Goal: Transaction & Acquisition: Book appointment/travel/reservation

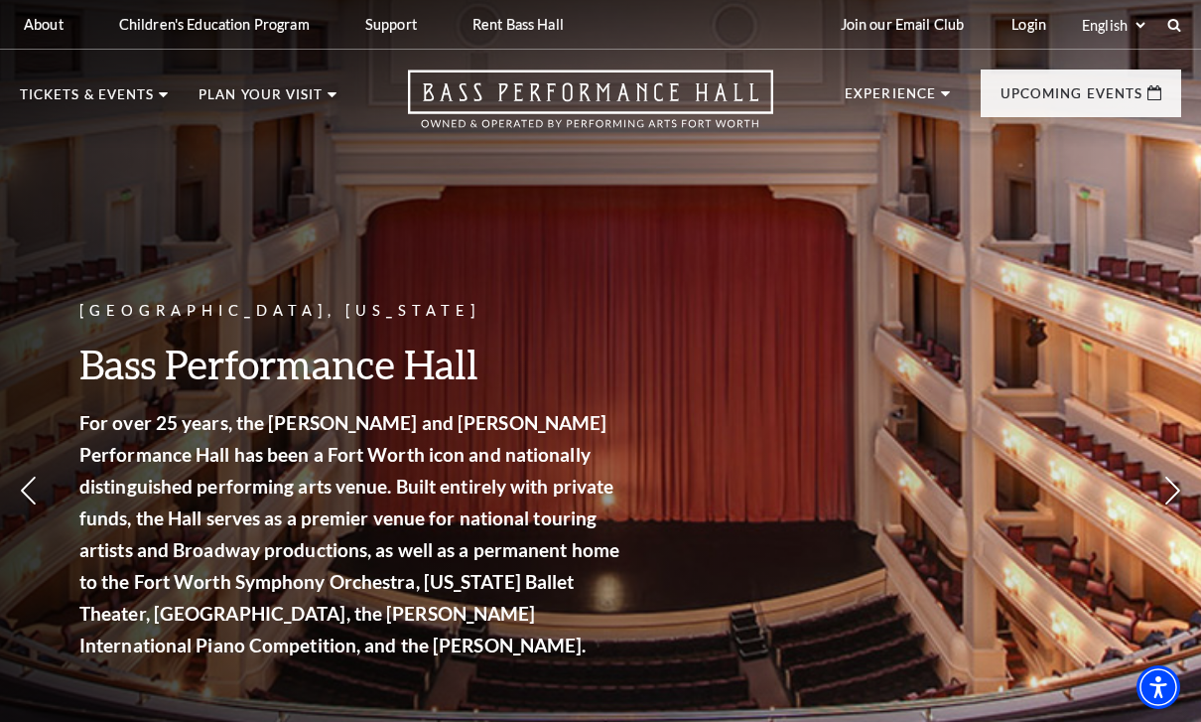
click at [1190, 17] on div "About Performing Arts Fort Worth Bass Performance Hall Maddox Muse Center Resid…" at bounding box center [600, 24] width 1201 height 49
click at [1191, 24] on div "About Performing Arts Fort Worth Bass Performance Hall Maddox Muse Center Resid…" at bounding box center [600, 24] width 1201 height 49
click at [1175, 32] on icon at bounding box center [1175, 25] width 18 height 18
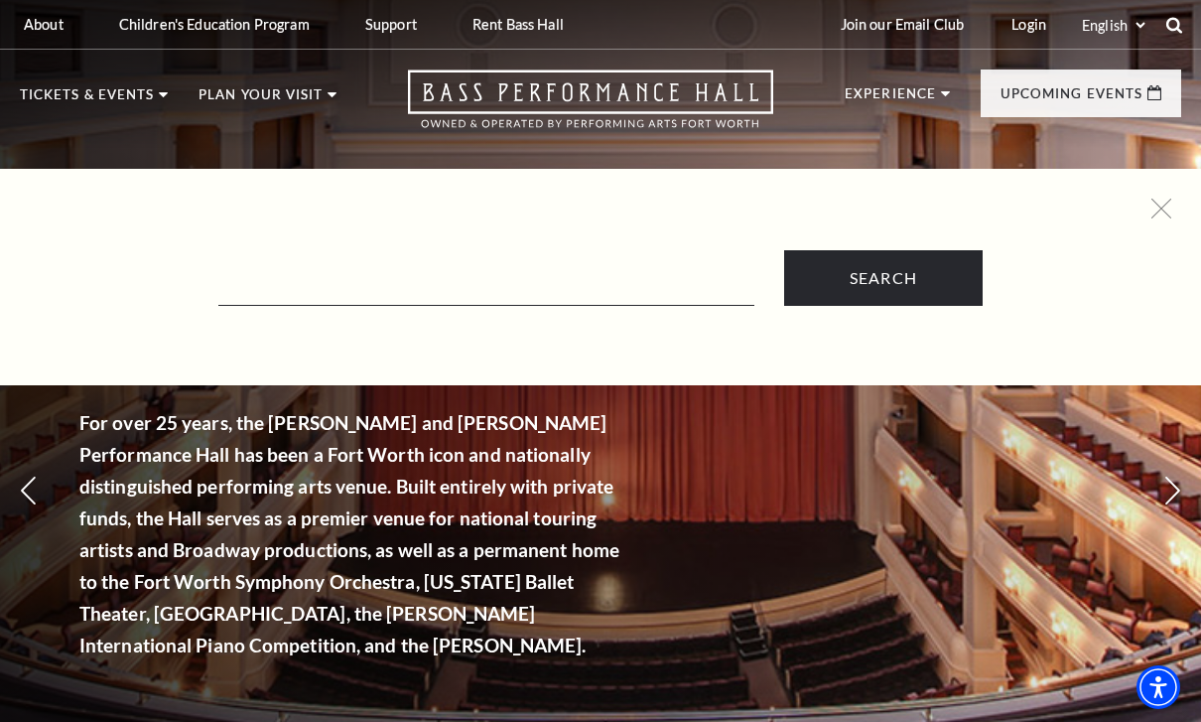
click at [1176, 32] on icon at bounding box center [1175, 25] width 18 height 18
click at [549, 273] on input "Text field" at bounding box center [486, 285] width 536 height 41
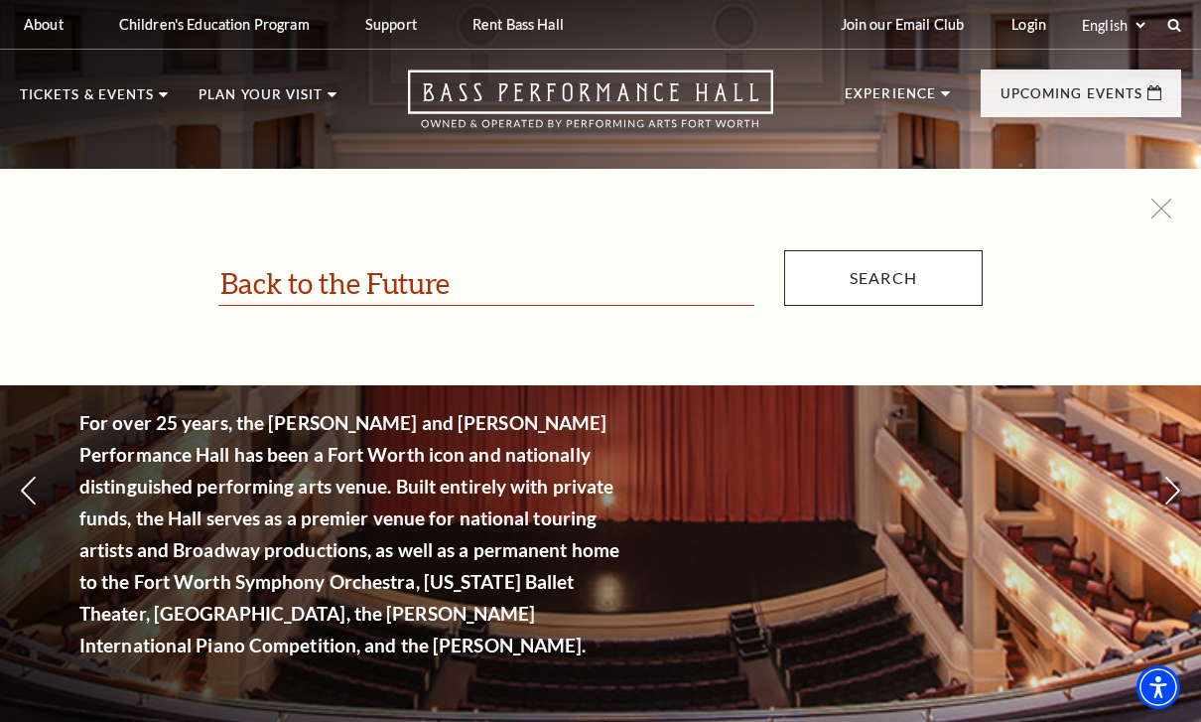
type input "Back to the Future"
click at [918, 287] on input "Search" at bounding box center [883, 278] width 199 height 56
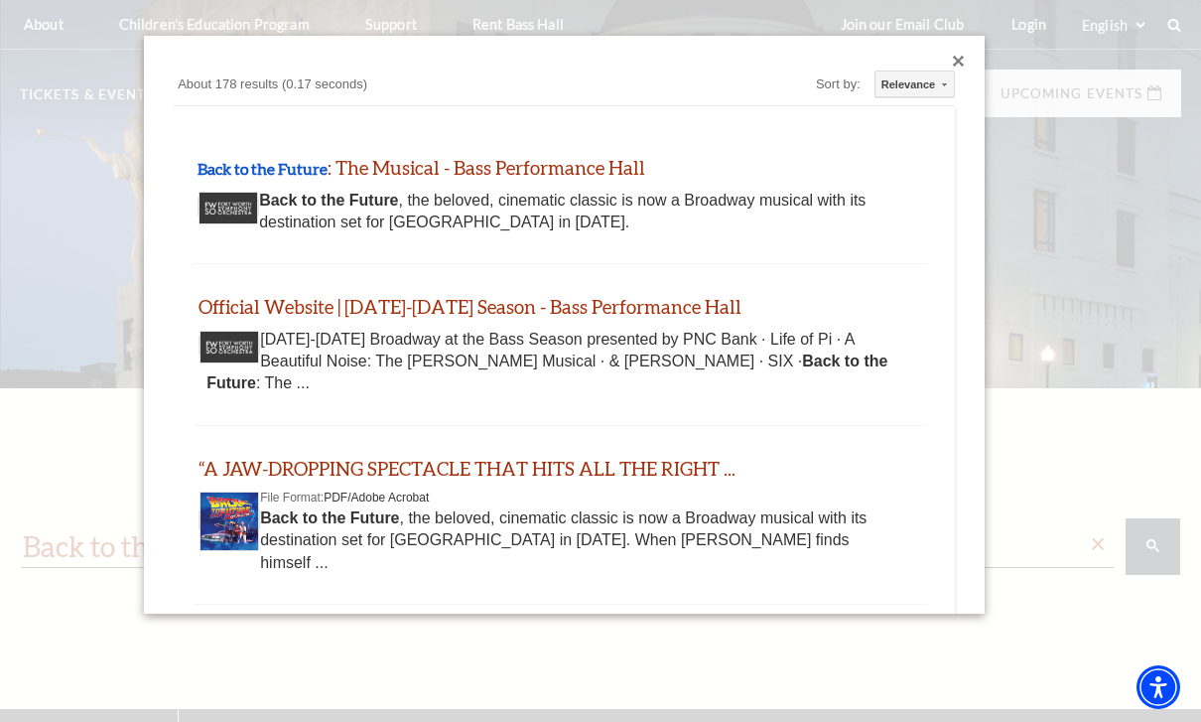
click at [458, 200] on div "Back to the Future , the beloved, cinematic classic is now a Broadway musical w…" at bounding box center [561, 212] width 711 height 45
click at [561, 170] on link "Back to the Future : The Musical - Bass Performance Hall" at bounding box center [422, 167] width 448 height 23
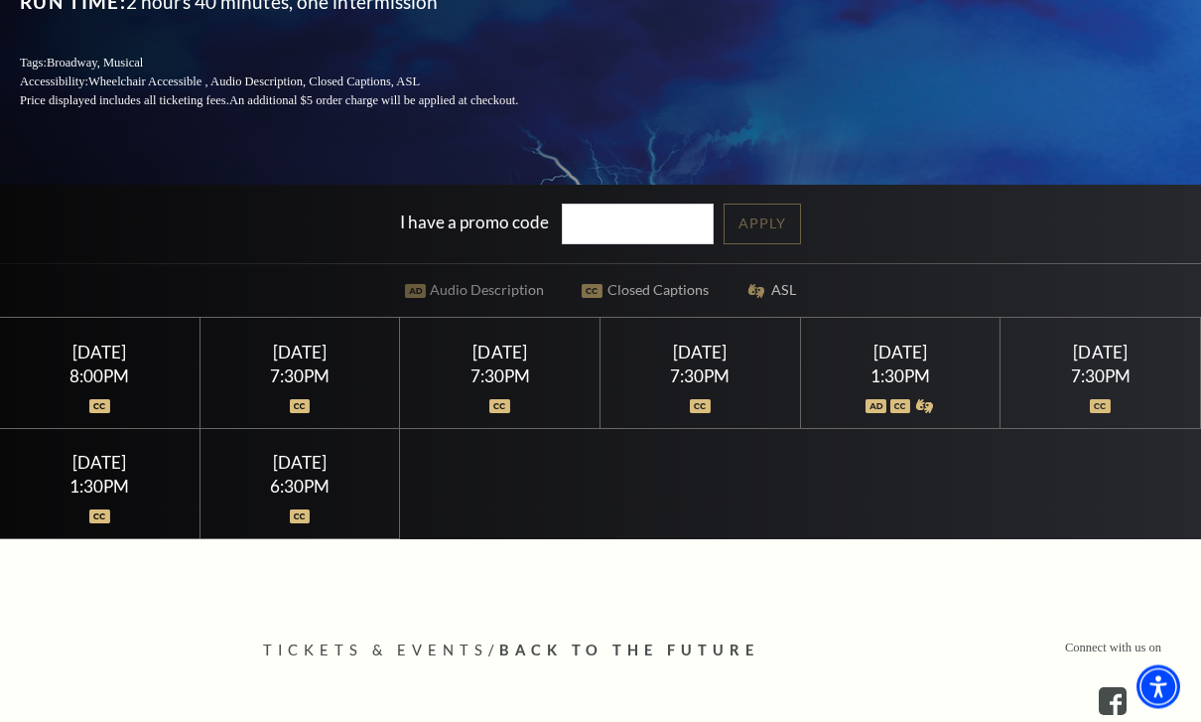
scroll to position [372, 0]
click at [143, 473] on div "Sunday March 29" at bounding box center [100, 462] width 152 height 21
click at [131, 473] on div "Sunday March 29" at bounding box center [100, 462] width 152 height 21
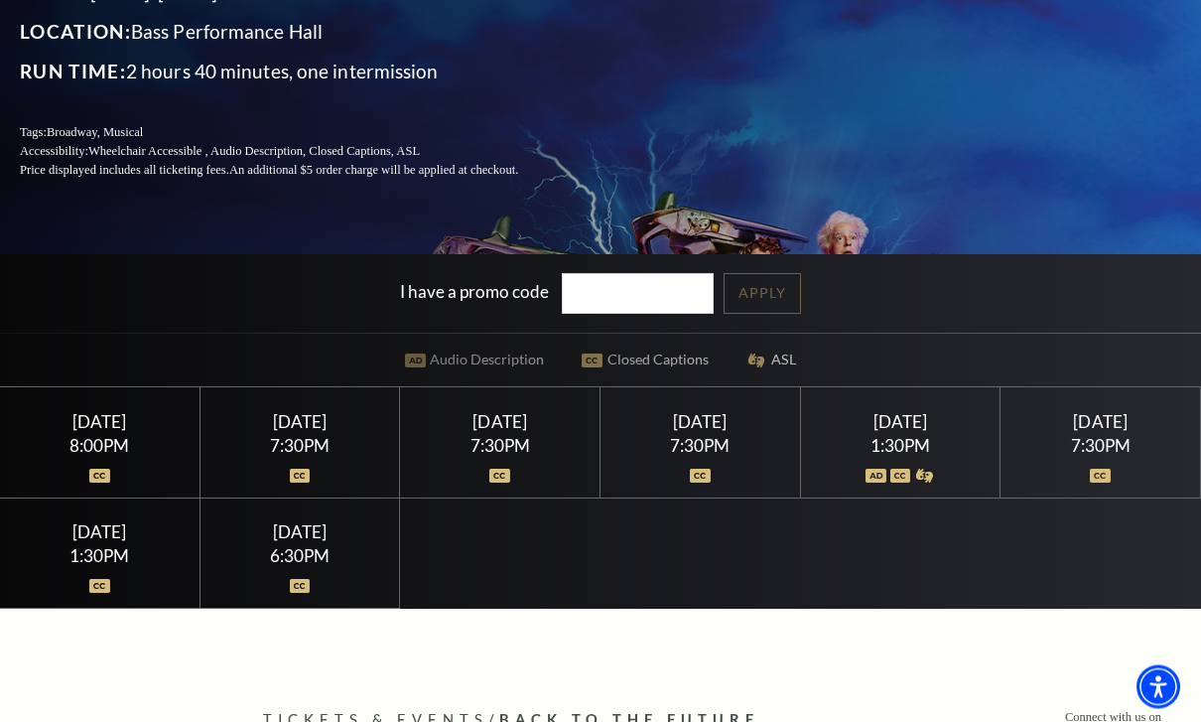
scroll to position [305, 0]
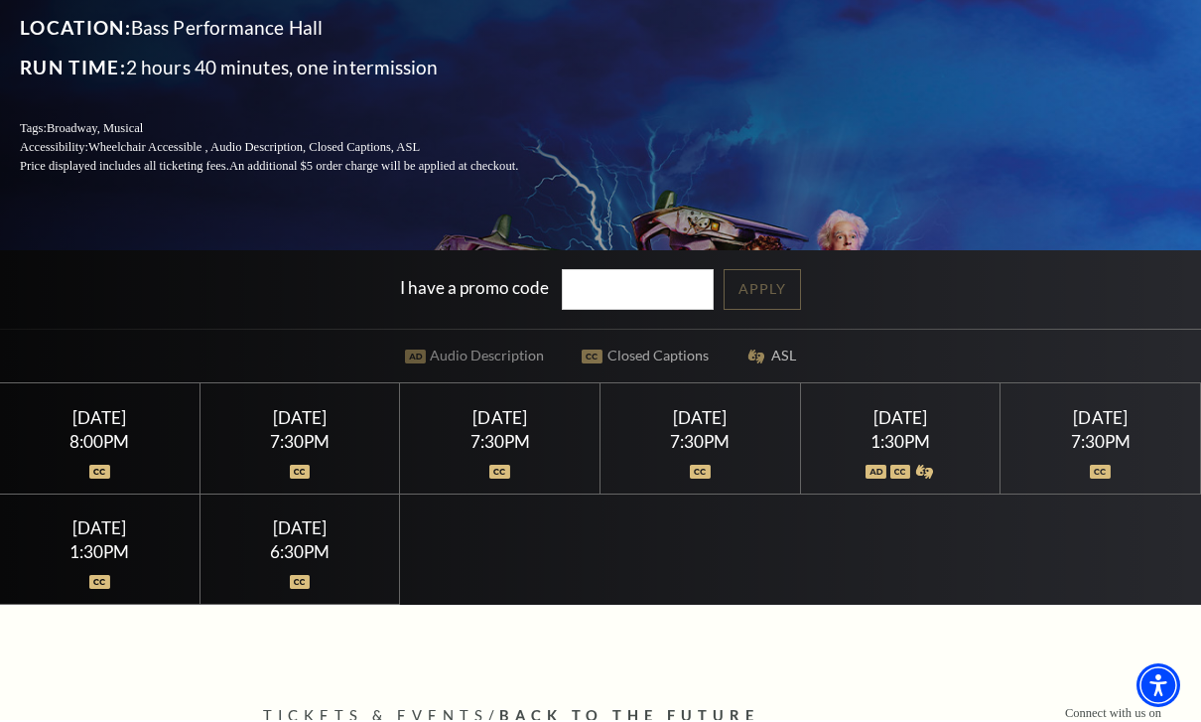
click at [93, 562] on div "1:30PM" at bounding box center [100, 553] width 152 height 17
click at [109, 591] on img at bounding box center [99, 584] width 21 height 14
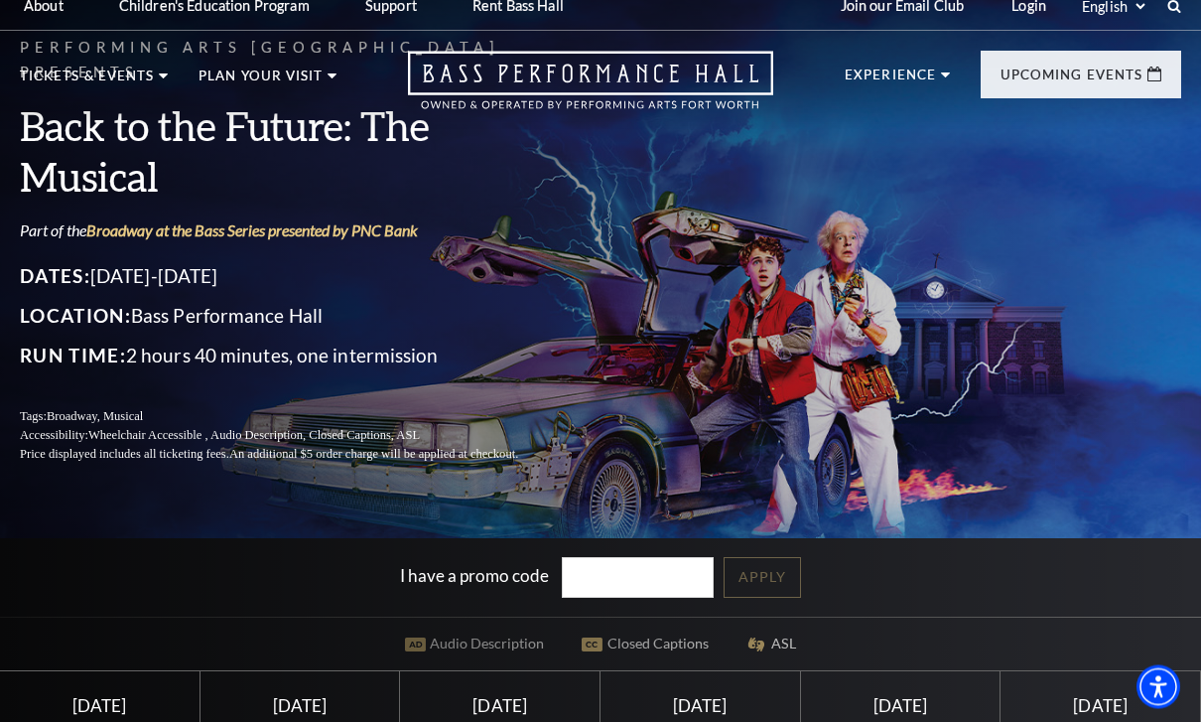
scroll to position [0, 0]
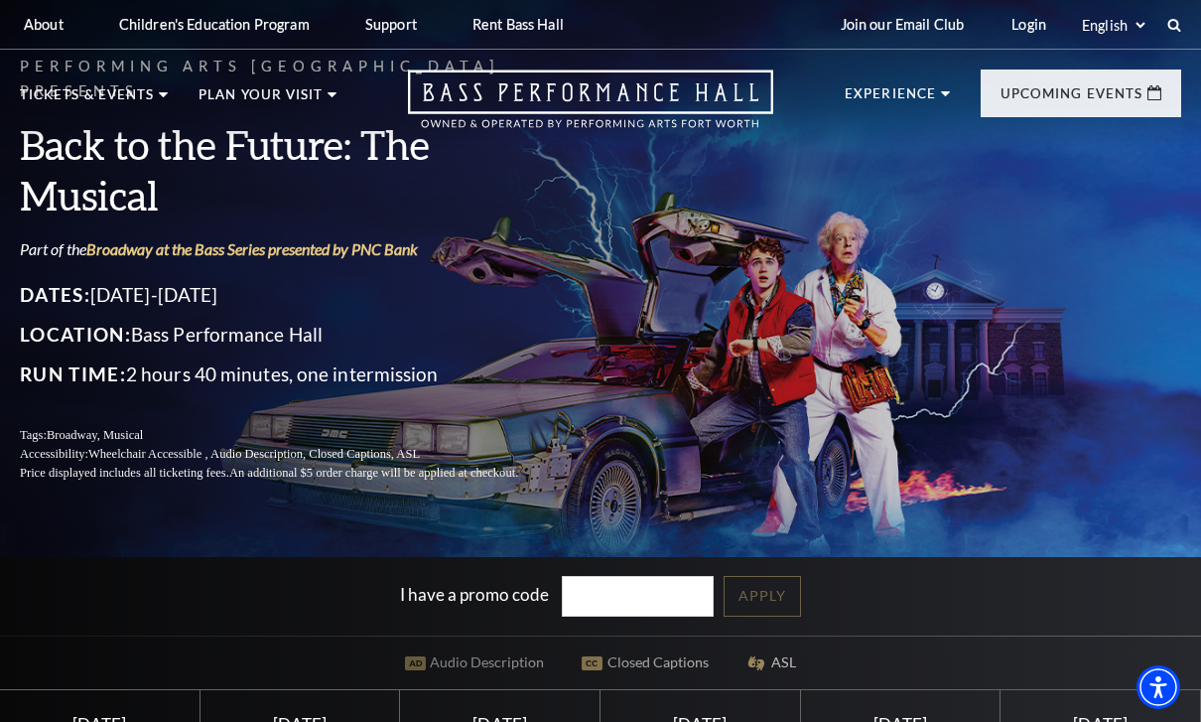
click at [386, 220] on h3 "Back to the Future: The Musical" at bounding box center [293, 169] width 546 height 101
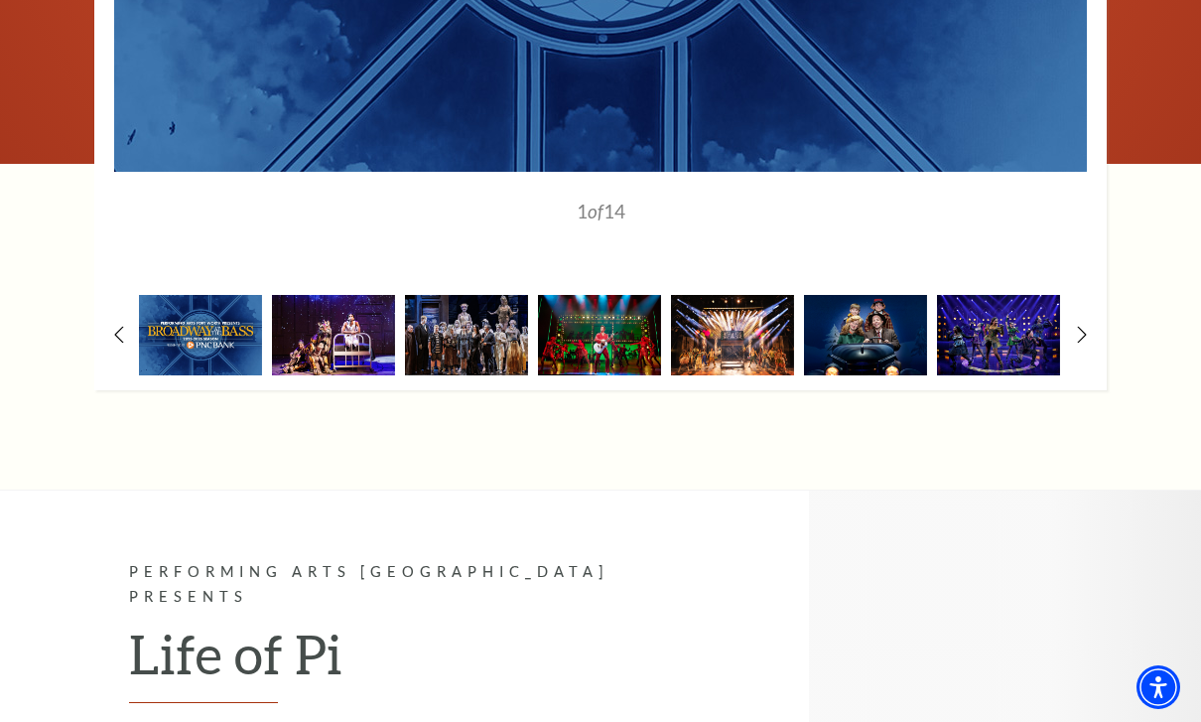
scroll to position [1856, 0]
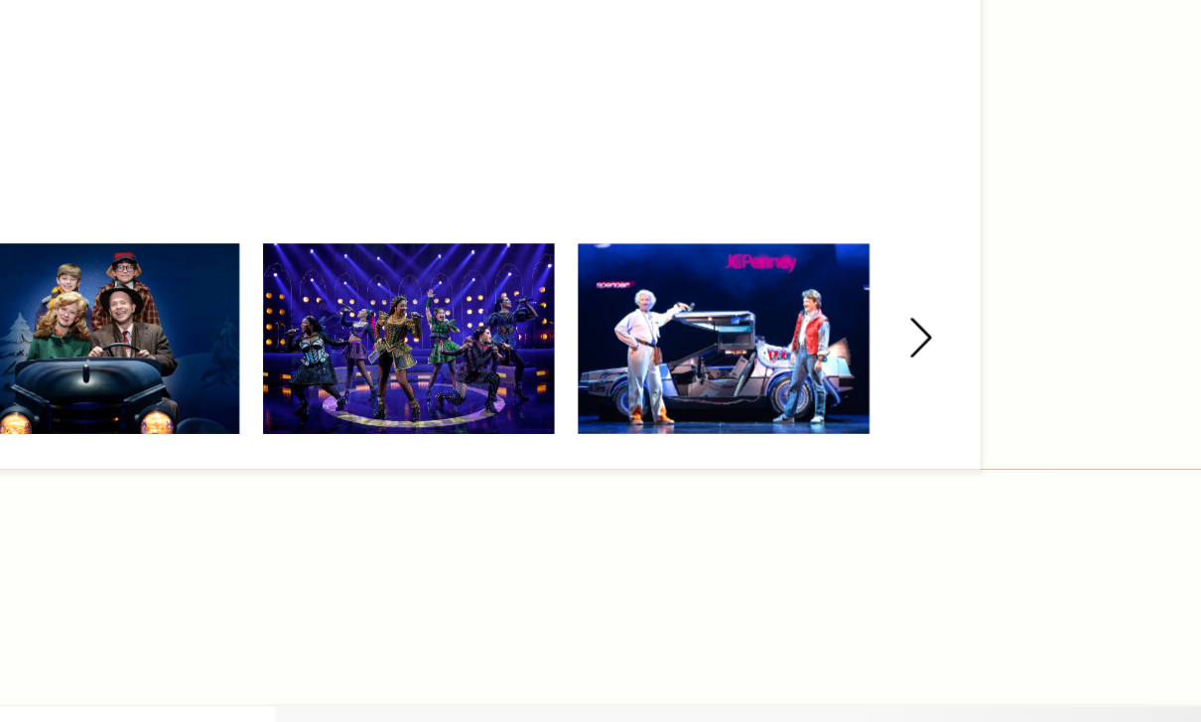
click at [937, 274] on img at bounding box center [998, 314] width 123 height 80
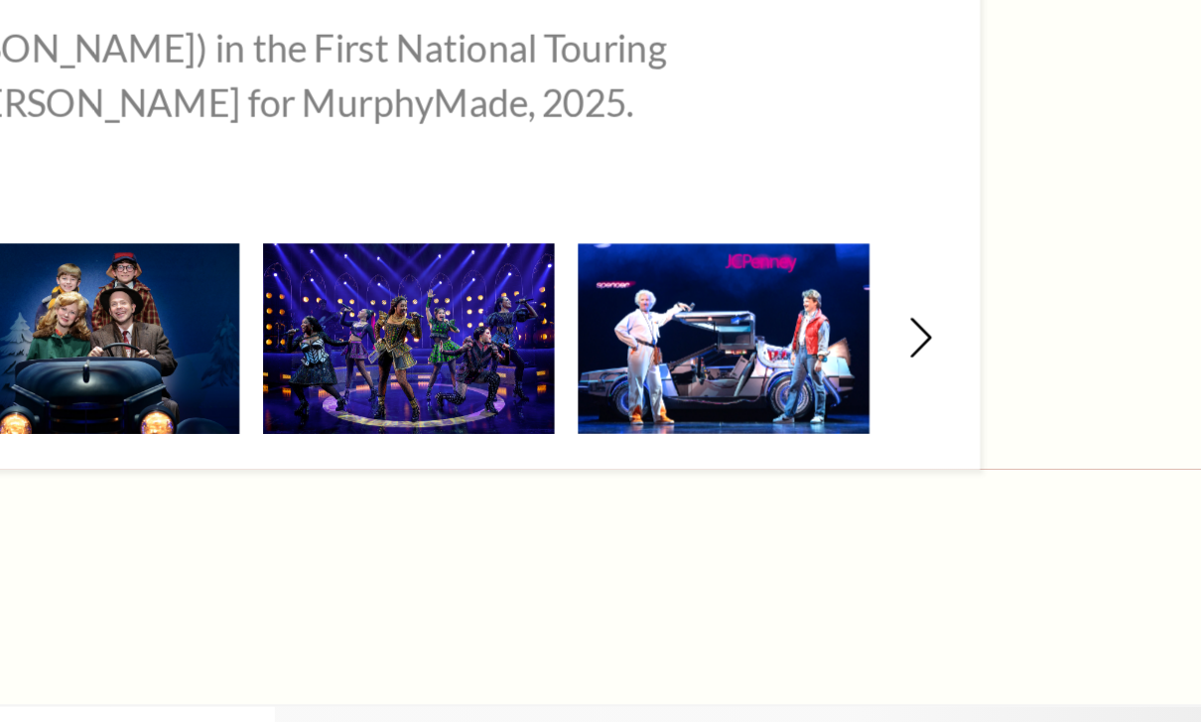
click at [937, 274] on img at bounding box center [998, 314] width 123 height 80
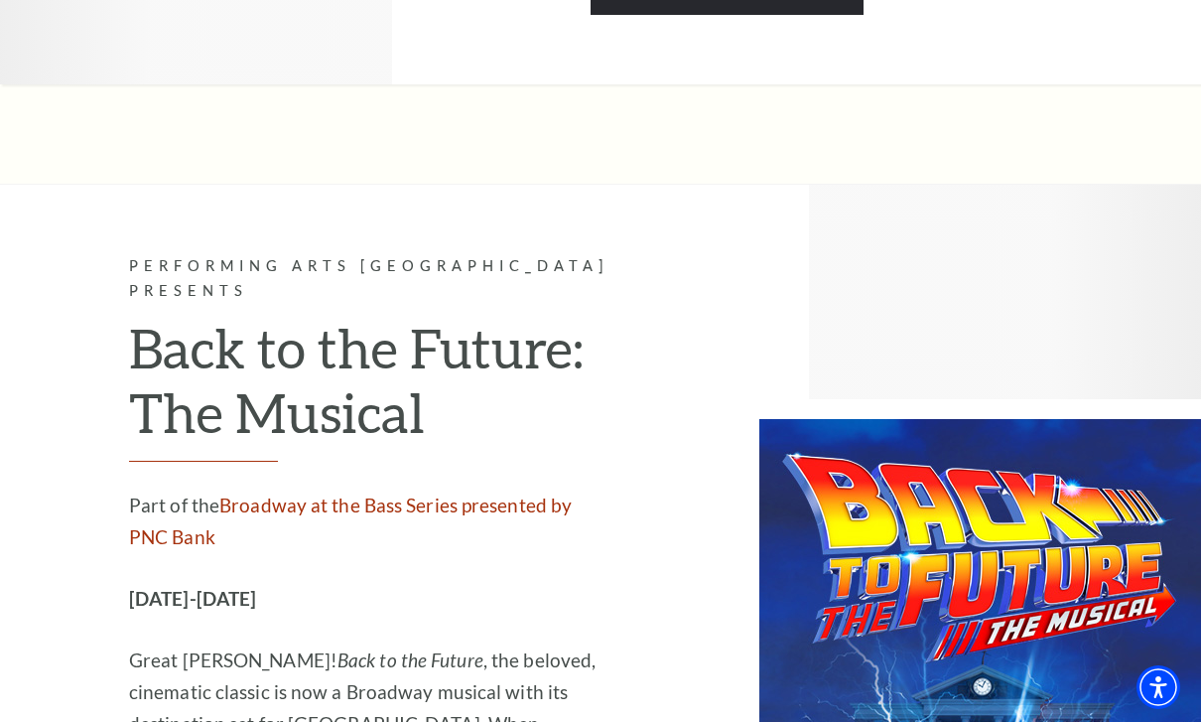
scroll to position [8608, 0]
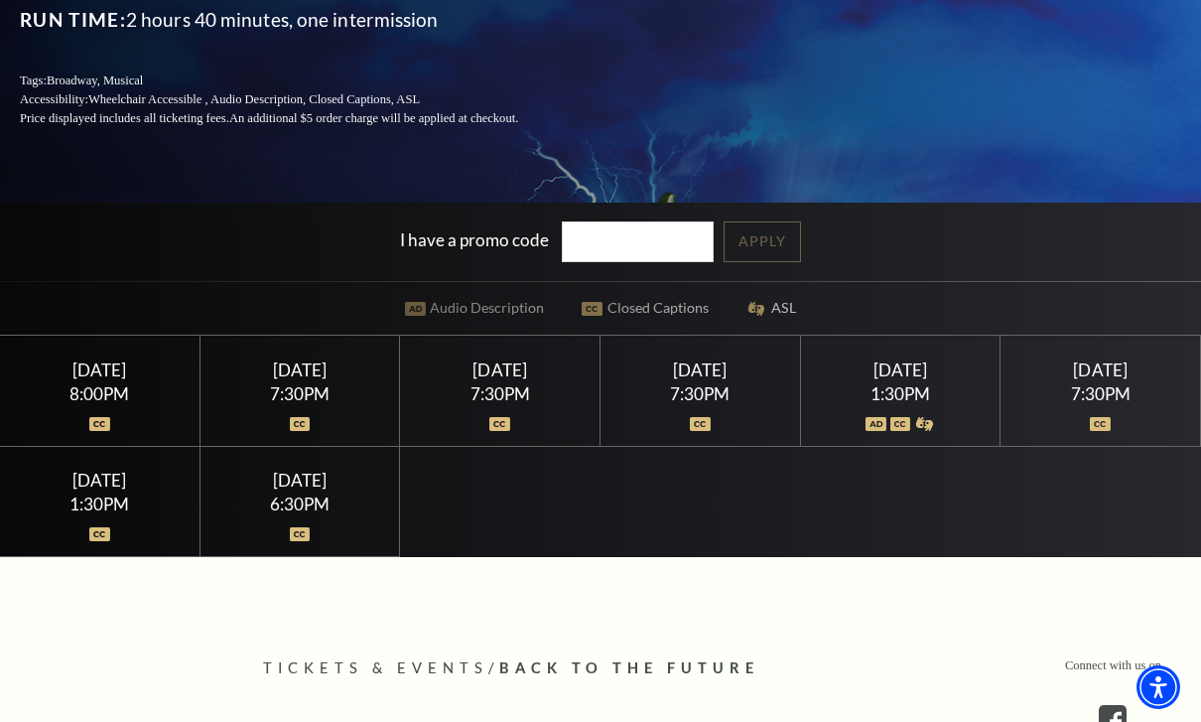
scroll to position [356, 0]
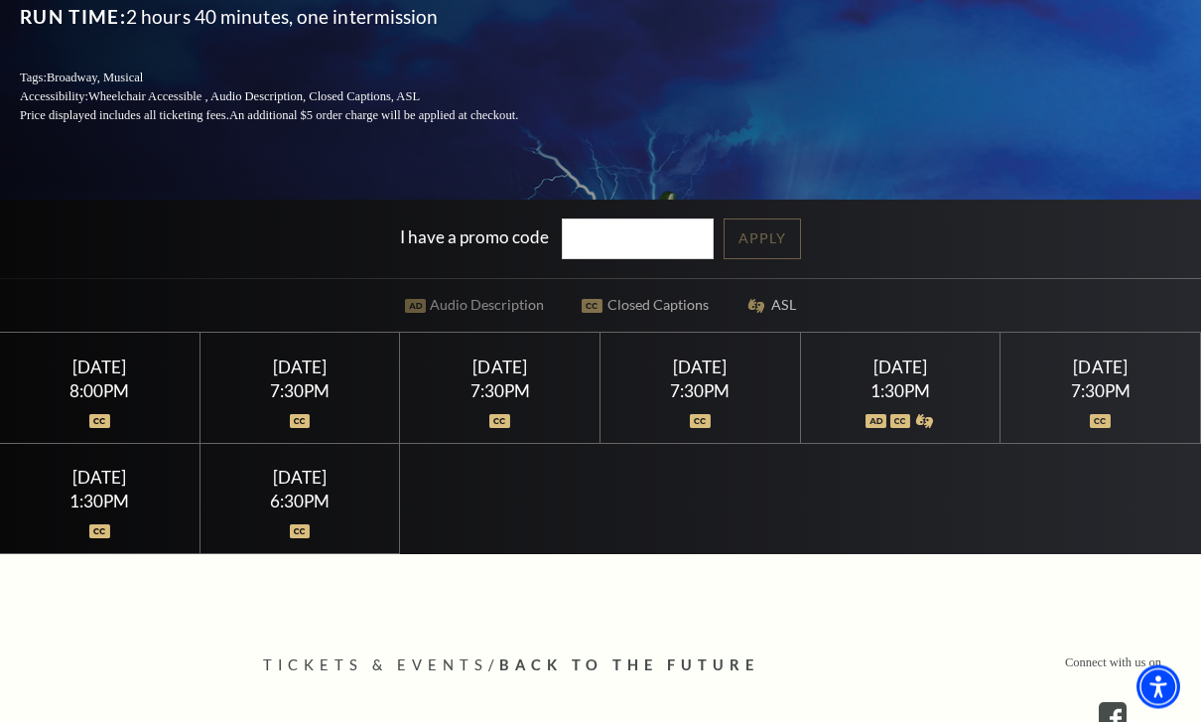
click at [131, 510] on div "1:30PM" at bounding box center [100, 501] width 152 height 17
click at [108, 510] on div "1:30PM" at bounding box center [100, 501] width 152 height 17
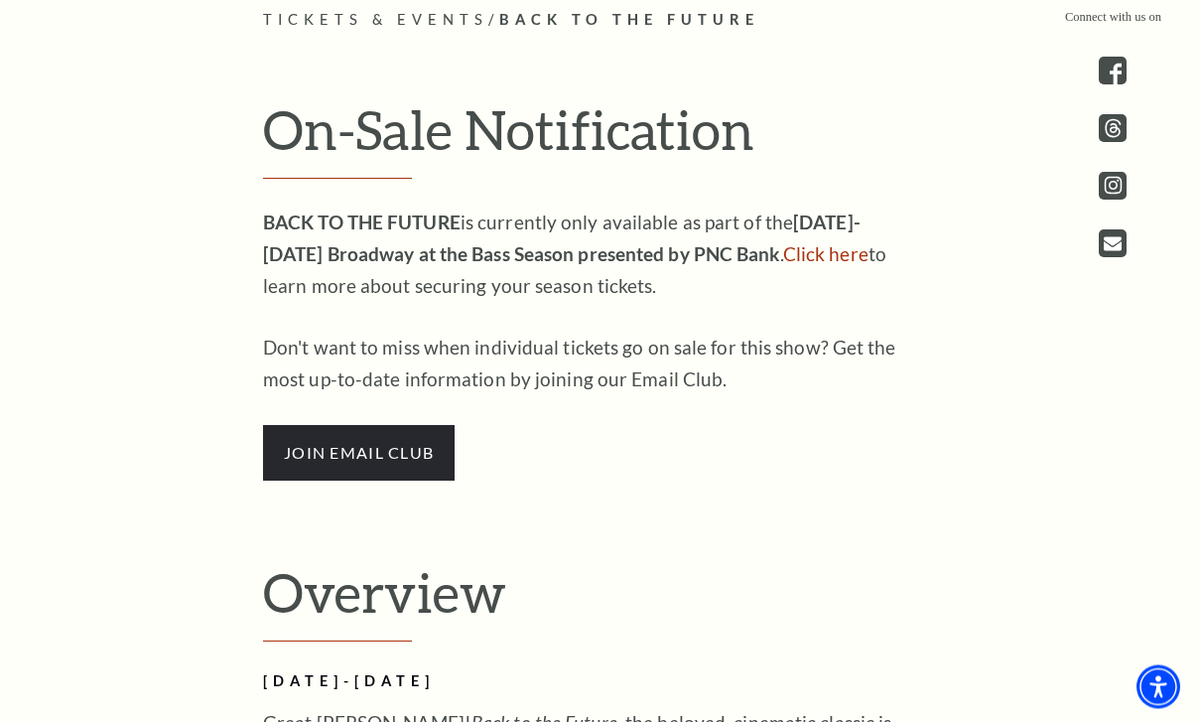
scroll to position [995, 0]
